Goal: Book appointment/travel/reservation

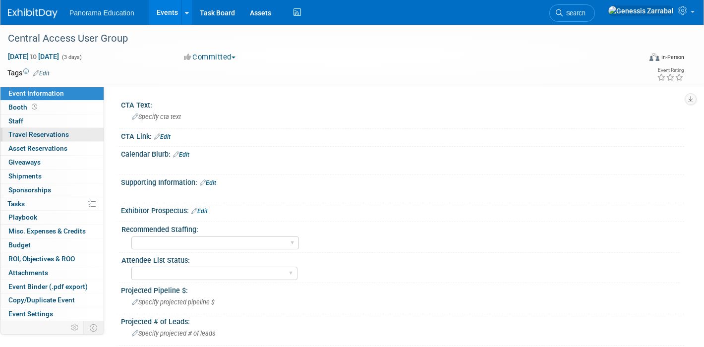
click at [51, 133] on span "Travel Reservations 0" at bounding box center [38, 134] width 60 height 8
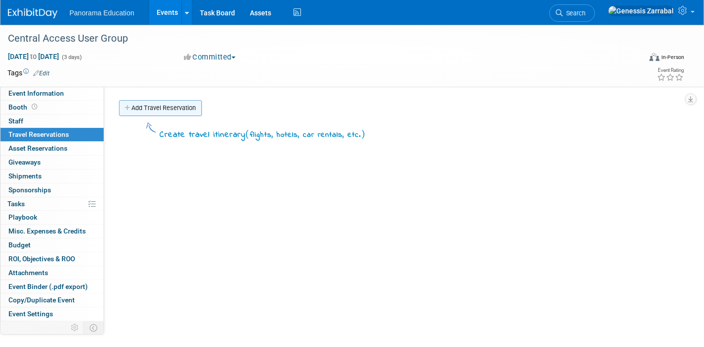
click at [160, 106] on link "Add Travel Reservation" at bounding box center [160, 108] width 83 height 16
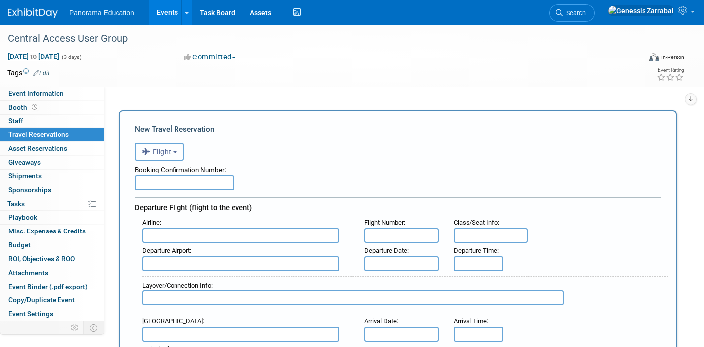
click at [150, 157] on icon "button" at bounding box center [147, 151] width 11 height 13
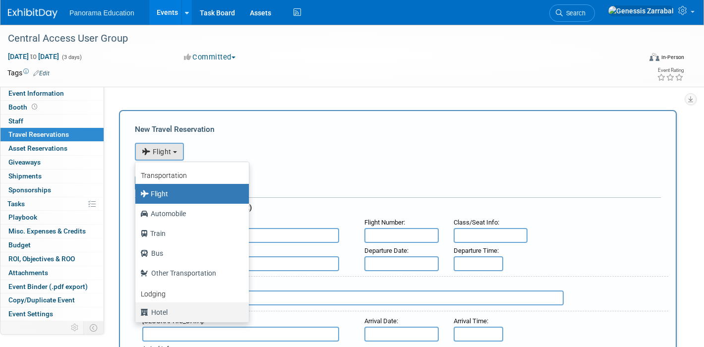
click at [186, 313] on label "Hotel" at bounding box center [189, 312] width 99 height 16
click at [137, 313] on input "Hotel" at bounding box center [133, 311] width 6 height 6
select select "6"
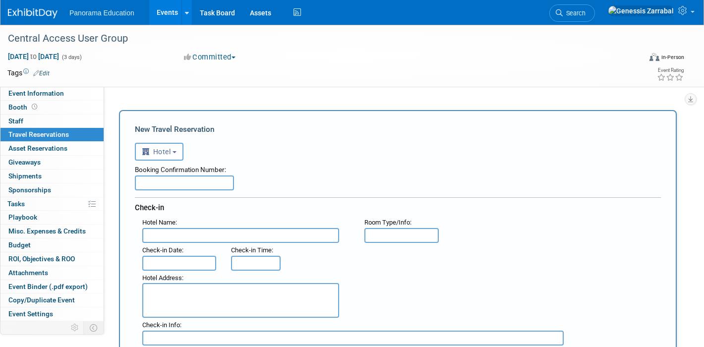
click at [187, 295] on textarea at bounding box center [240, 300] width 197 height 35
paste textarea "Understand AI Readiness In Your District"
type textarea "Understand AI Readiness In Your District"
paste textarea "[STREET_ADDRESS][US_STATE]"
type textarea "[STREET_ADDRESS][US_STATE]"
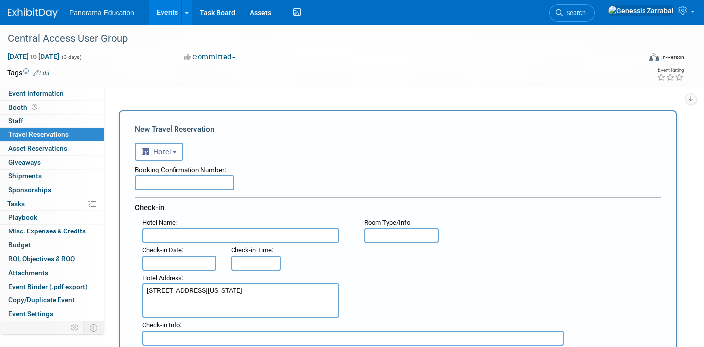
click at [185, 186] on input "text" at bounding box center [184, 182] width 99 height 15
paste input "[GEOGRAPHIC_DATA]"
type input "[GEOGRAPHIC_DATA]"
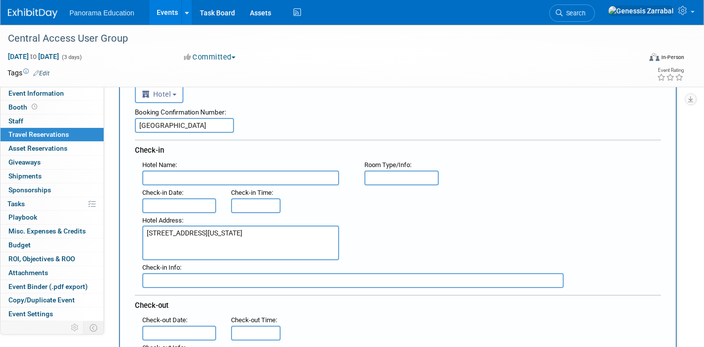
scroll to position [68, 0]
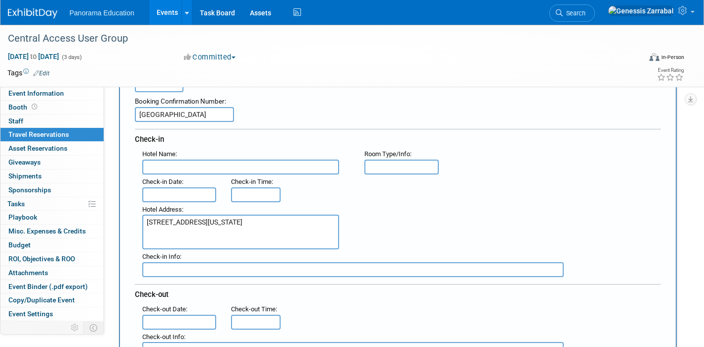
click at [269, 161] on input "text" at bounding box center [240, 167] width 197 height 15
paste input "3JU725M5T9"
type input "3JU725M5T9"
click at [139, 115] on input "[GEOGRAPHIC_DATA]" at bounding box center [184, 114] width 99 height 15
paste input "3JU725M5T9"
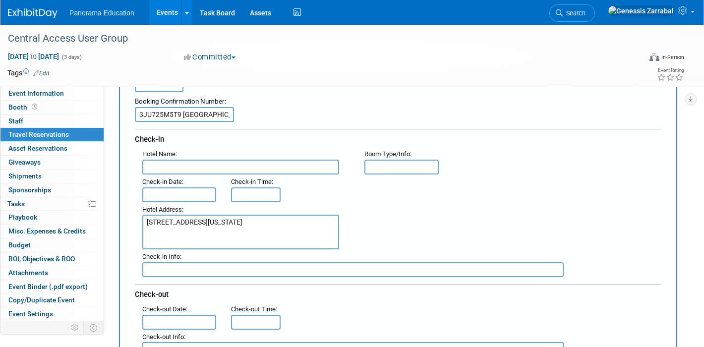
scroll to position [0, 43]
drag, startPoint x: 183, startPoint y: 114, endPoint x: 349, endPoint y: 131, distance: 166.4
click at [349, 131] on div "Booking Confirmation Number: 3JU725M5T9 [GEOGRAPHIC_DATA] Check-in Hotel Name :…" at bounding box center [398, 224] width 526 height 265
type input "3JU725M5T9"
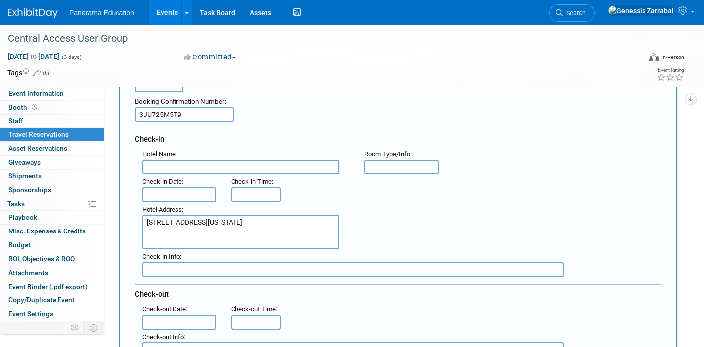
click at [241, 162] on input "text" at bounding box center [240, 167] width 197 height 15
paste input "[GEOGRAPHIC_DATA]"
type input "[GEOGRAPHIC_DATA]"
click at [171, 188] on input "text" at bounding box center [179, 194] width 74 height 15
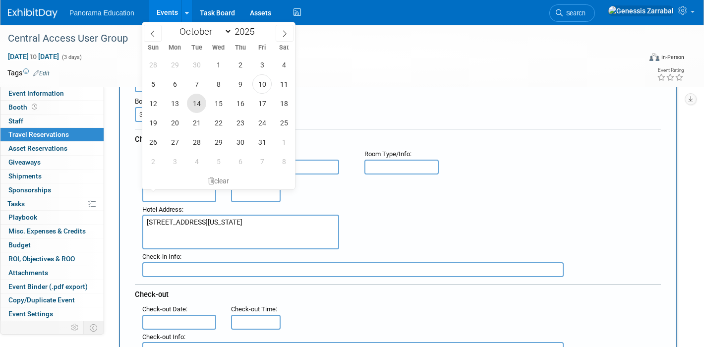
click at [198, 98] on span "14" at bounding box center [196, 103] width 19 height 19
type input "[DATE]"
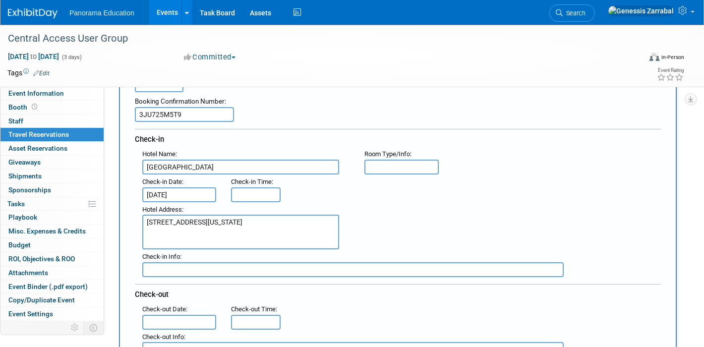
click at [199, 318] on input "text" at bounding box center [179, 322] width 74 height 15
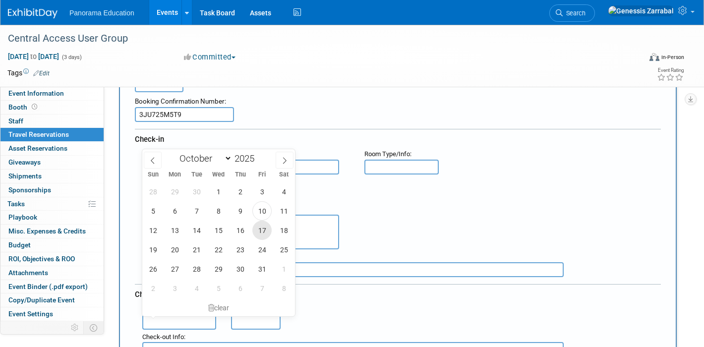
click at [262, 232] on span "17" at bounding box center [261, 230] width 19 height 19
type input "[DATE]"
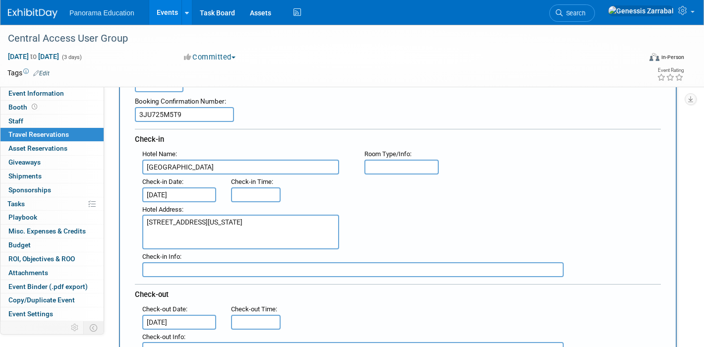
click at [375, 231] on div "Hotel Address : [STREET_ADDRESS][US_STATE]" at bounding box center [401, 226] width 533 height 48
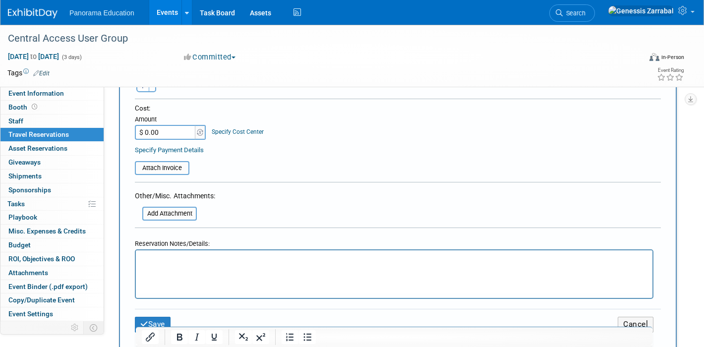
scroll to position [374, 0]
click at [151, 317] on button "Save" at bounding box center [153, 323] width 36 height 15
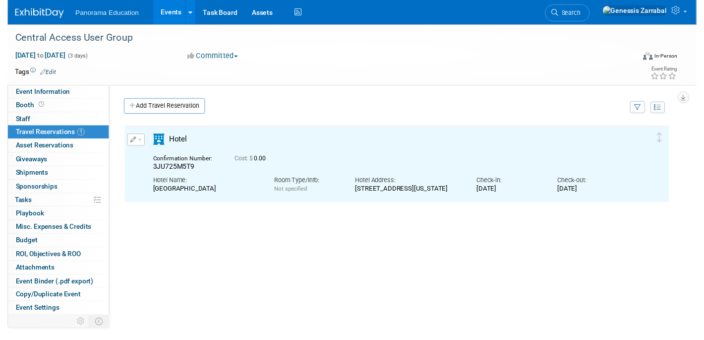
scroll to position [0, 0]
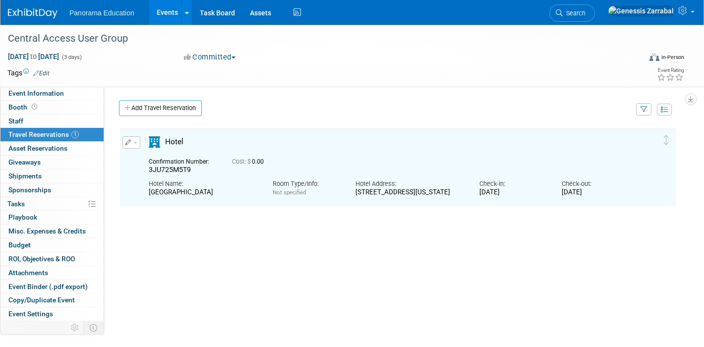
click at [129, 144] on icon "button" at bounding box center [128, 142] width 6 height 6
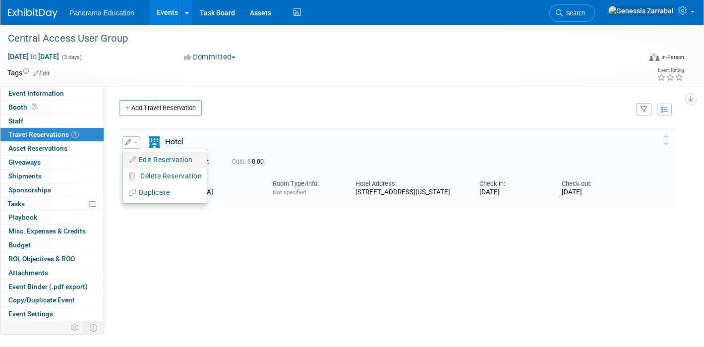
click at [143, 157] on button "Edit Reservation" at bounding box center [165, 160] width 84 height 14
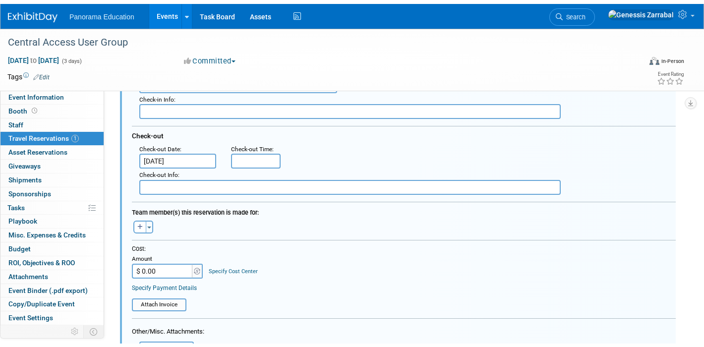
scroll to position [470, 0]
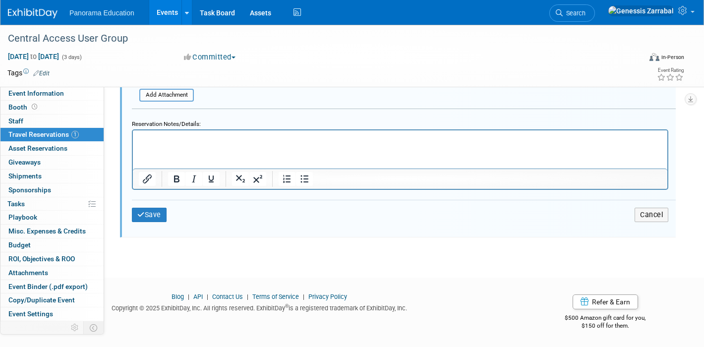
click at [170, 143] on html at bounding box center [400, 136] width 534 height 13
click at [168, 139] on p "[PERSON_NAME] /[PERSON_NAME]" at bounding box center [400, 138] width 523 height 9
click at [170, 139] on p "[PERSON_NAME] /[PERSON_NAME]" at bounding box center [400, 138] width 523 height 9
click at [140, 208] on button "Save" at bounding box center [149, 215] width 35 height 14
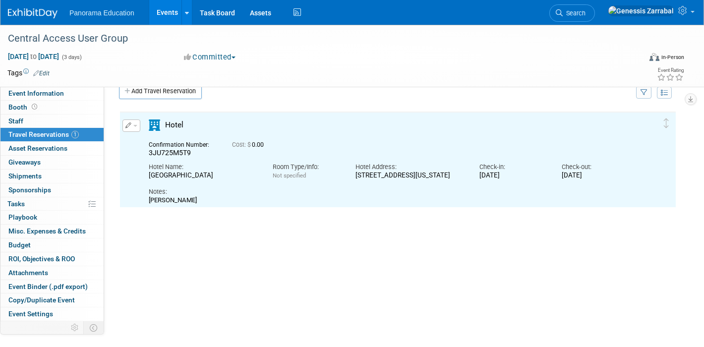
scroll to position [0, 0]
